Goal: Obtain resource: Obtain resource

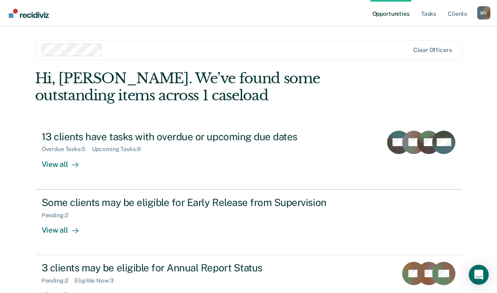
scroll to position [27, 0]
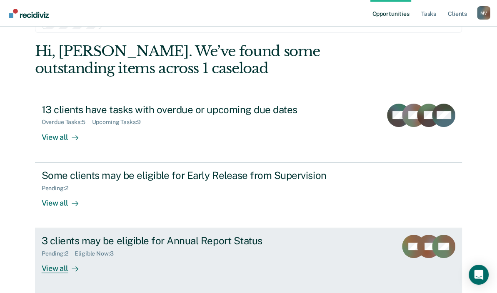
click at [217, 244] on div "3 clients may be eligible for Annual Report Status" at bounding box center [188, 241] width 292 height 12
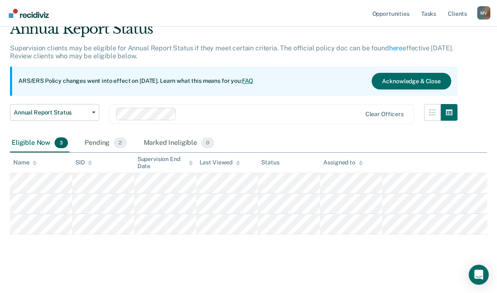
scroll to position [37, 0]
click at [98, 139] on div "Pending 2" at bounding box center [105, 143] width 45 height 18
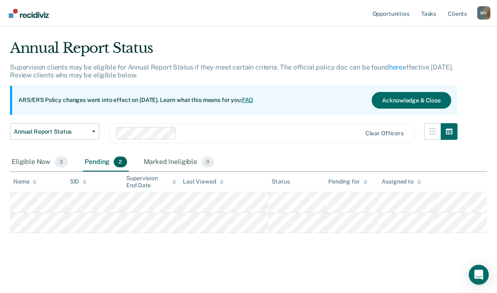
scroll to position [17, 0]
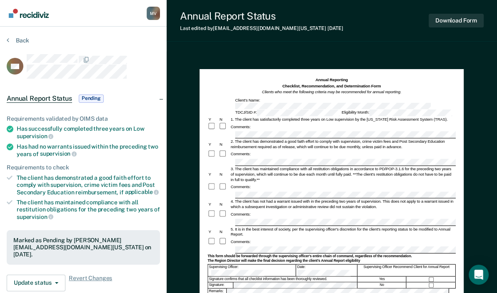
scroll to position [42, 0]
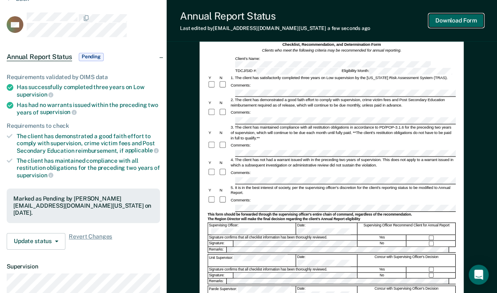
click at [468, 20] on button "Download Form" at bounding box center [455, 21] width 55 height 14
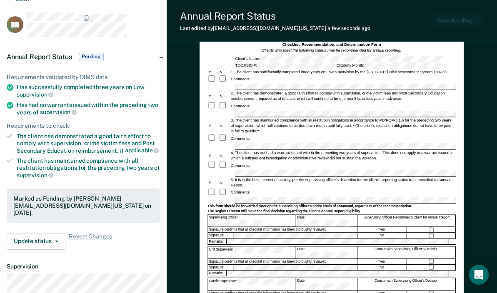
scroll to position [0, 0]
